Goal: Check status: Check status

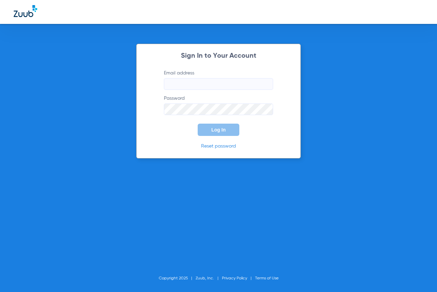
type input "[EMAIL_ADDRESS][DOMAIN_NAME]"
drag, startPoint x: 213, startPoint y: 128, endPoint x: 248, endPoint y: 132, distance: 35.1
click at [214, 128] on span "Log In" at bounding box center [218, 129] width 14 height 5
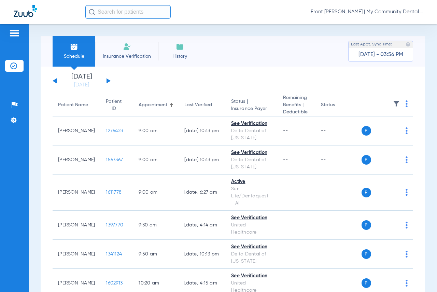
click at [106, 78] on button at bounding box center [108, 80] width 4 height 5
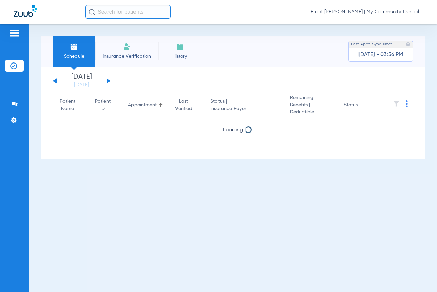
click at [106, 80] on button at bounding box center [108, 80] width 4 height 5
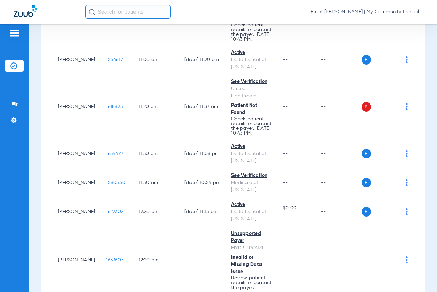
scroll to position [580, 0]
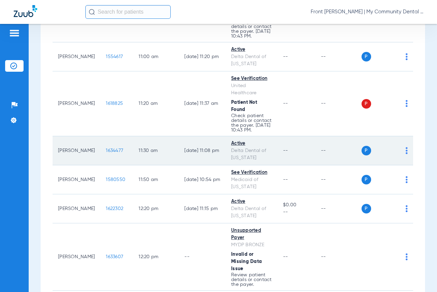
click at [110, 153] on span "1634477" at bounding box center [114, 150] width 17 height 5
